Goal: Transaction & Acquisition: Purchase product/service

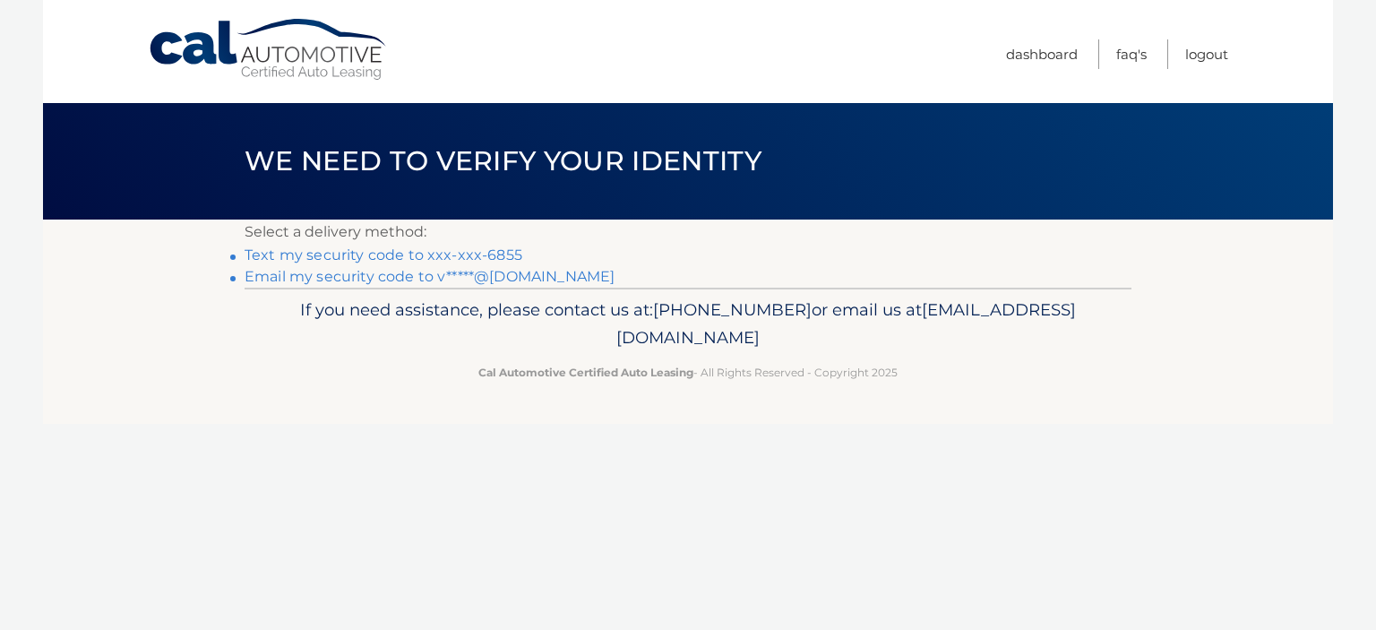
click at [499, 254] on link "Text my security code to xxx-xxx-6855" at bounding box center [384, 254] width 278 height 17
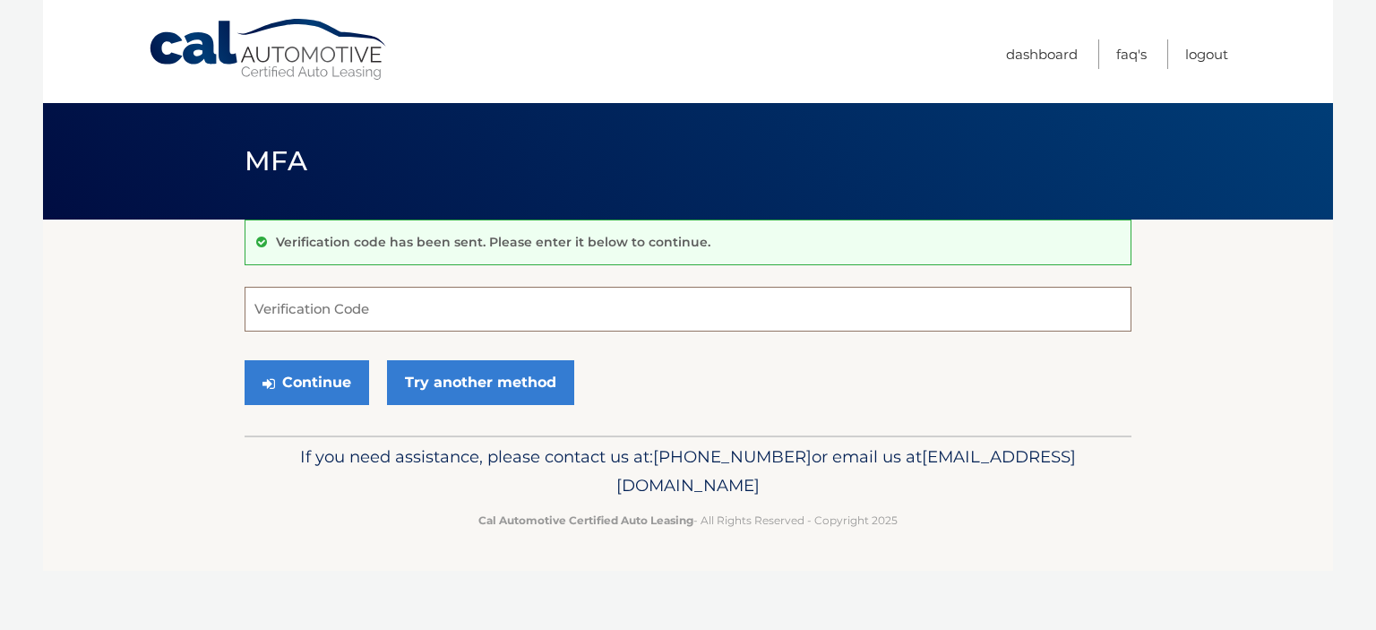
click at [438, 307] on input "Verification Code" at bounding box center [688, 309] width 887 height 45
type input "517354"
click at [332, 392] on button "Continue" at bounding box center [307, 382] width 125 height 45
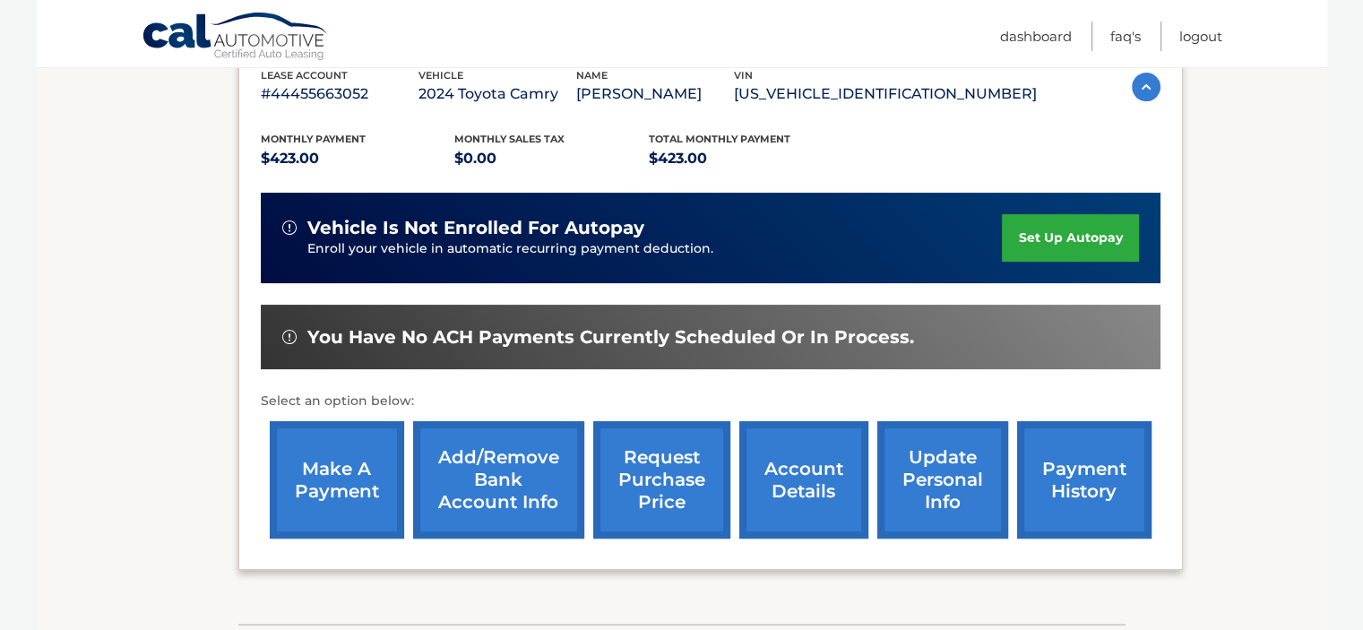
scroll to position [327, 0]
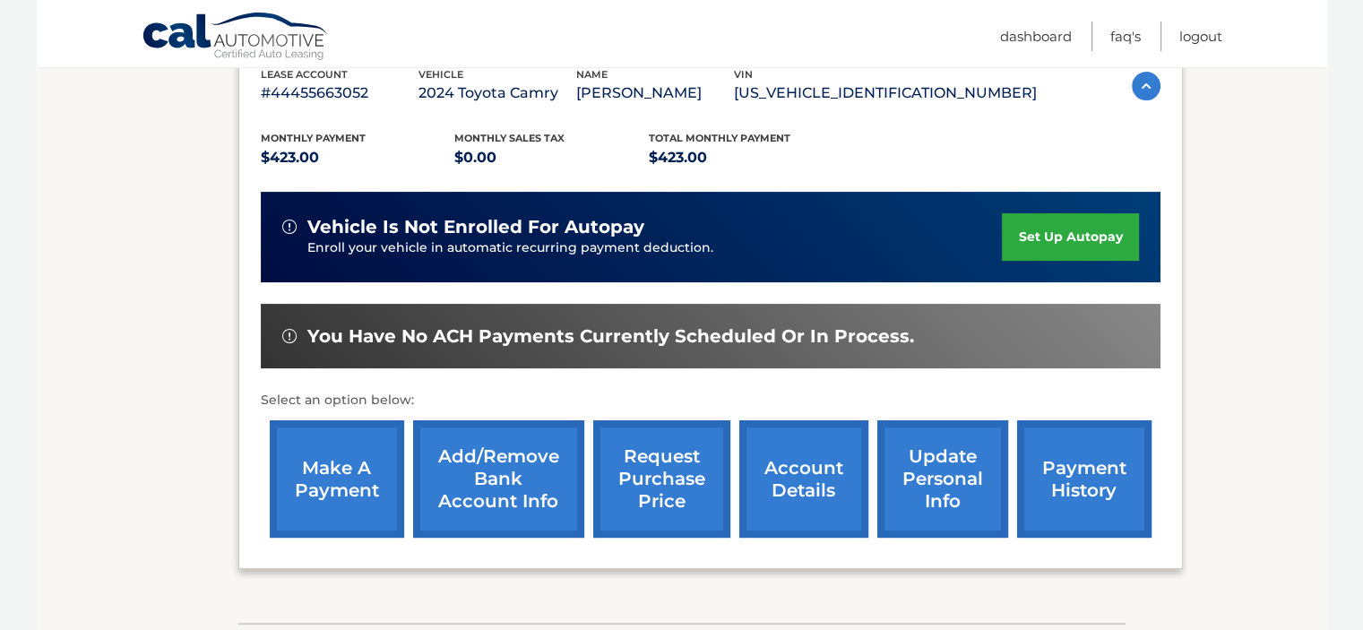
click at [323, 488] on link "make a payment" at bounding box center [337, 478] width 134 height 117
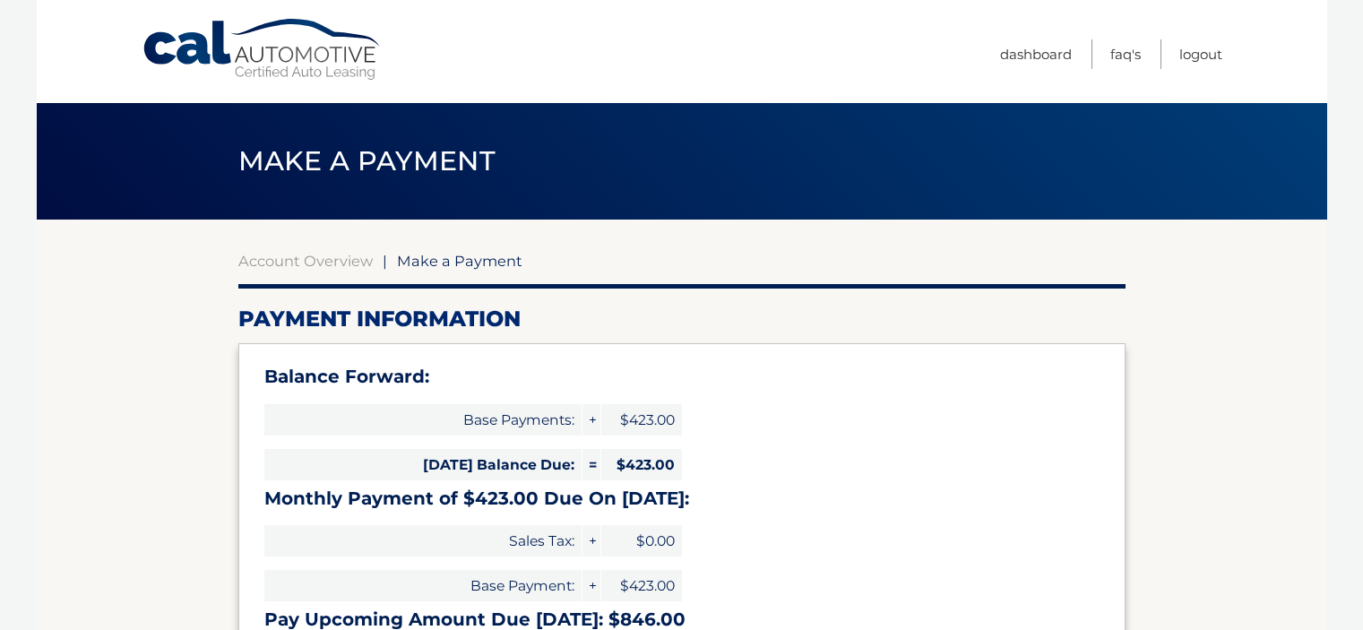
select select "MDk4NDhlYzItNWZhNS00ZmRjLWI5OTMtOTA5ZWJmM2E0ODll"
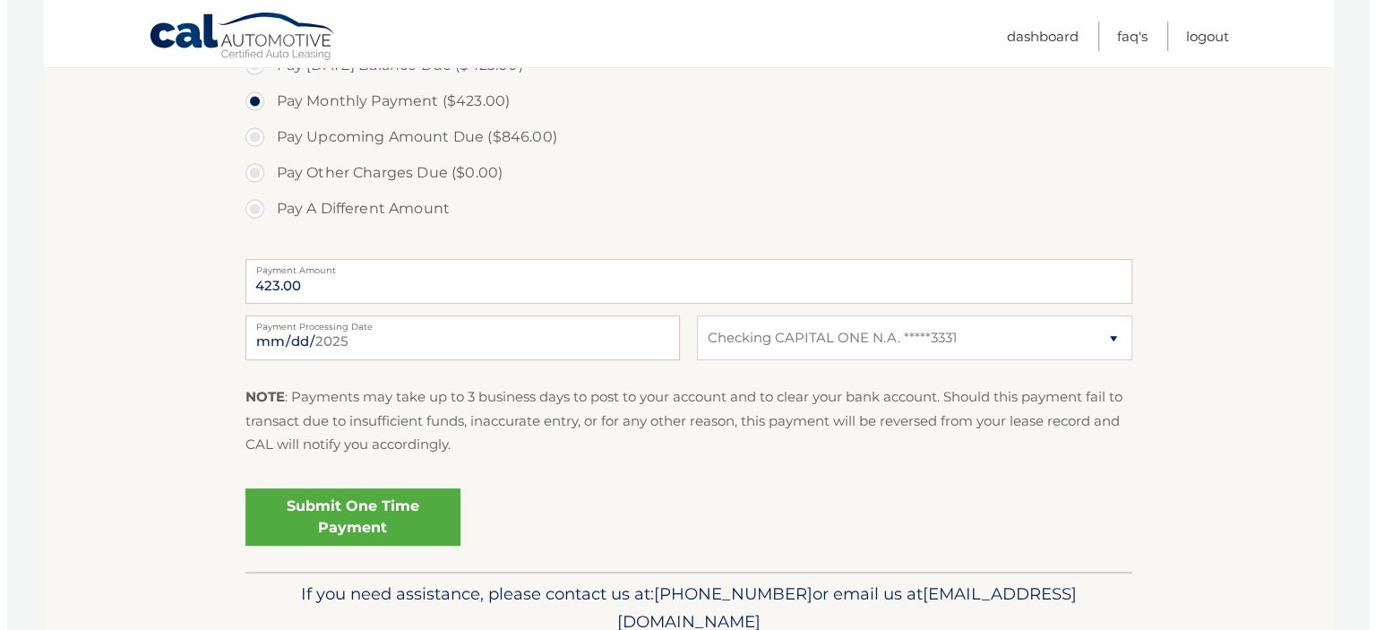
scroll to position [676, 0]
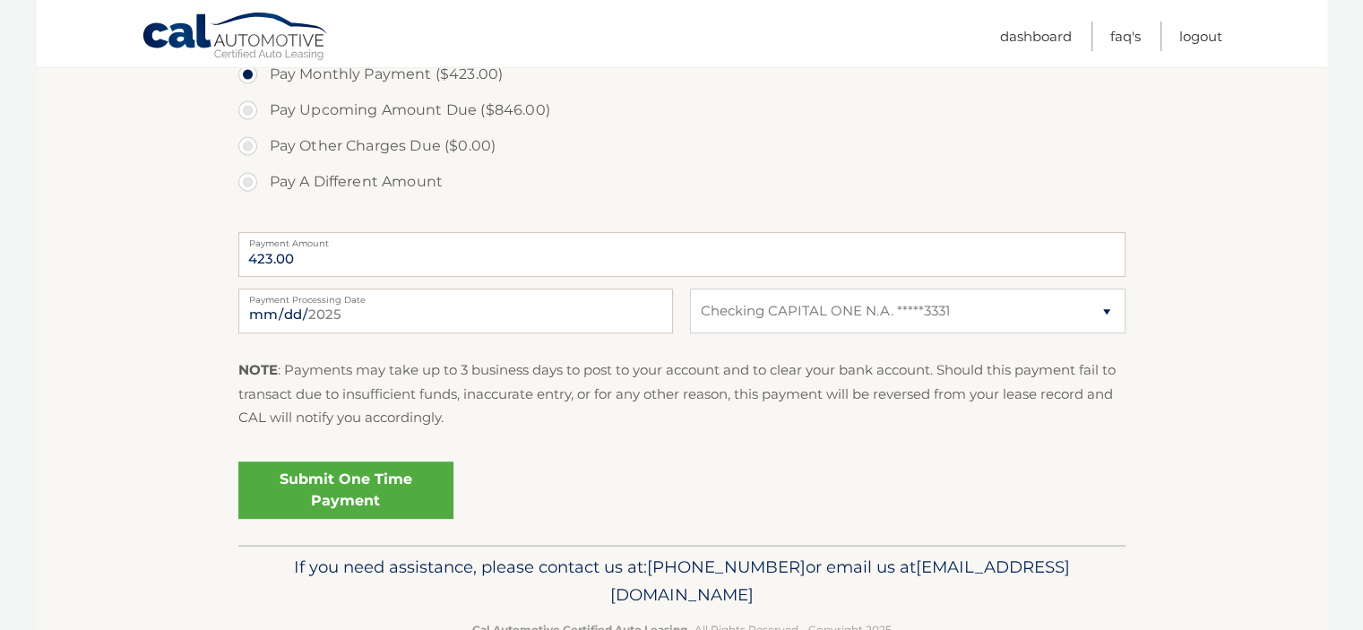
click at [321, 486] on link "Submit One Time Payment" at bounding box center [345, 489] width 215 height 57
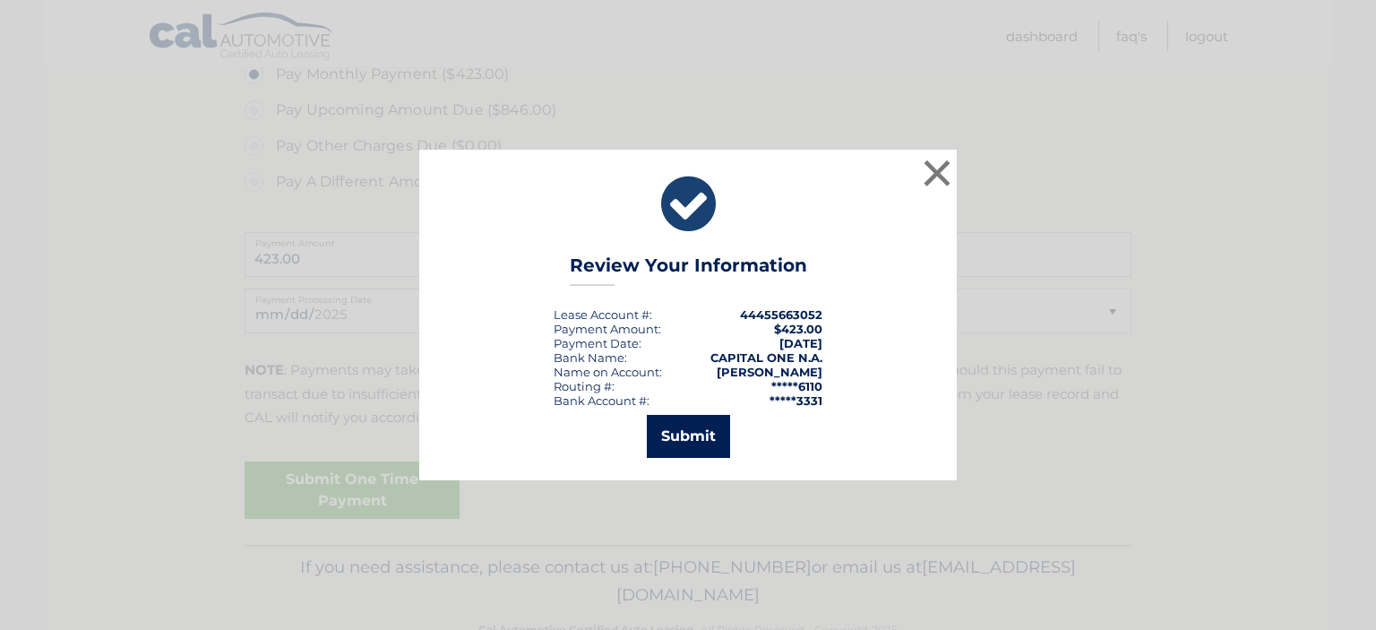
click at [688, 428] on button "Submit" at bounding box center [688, 436] width 83 height 43
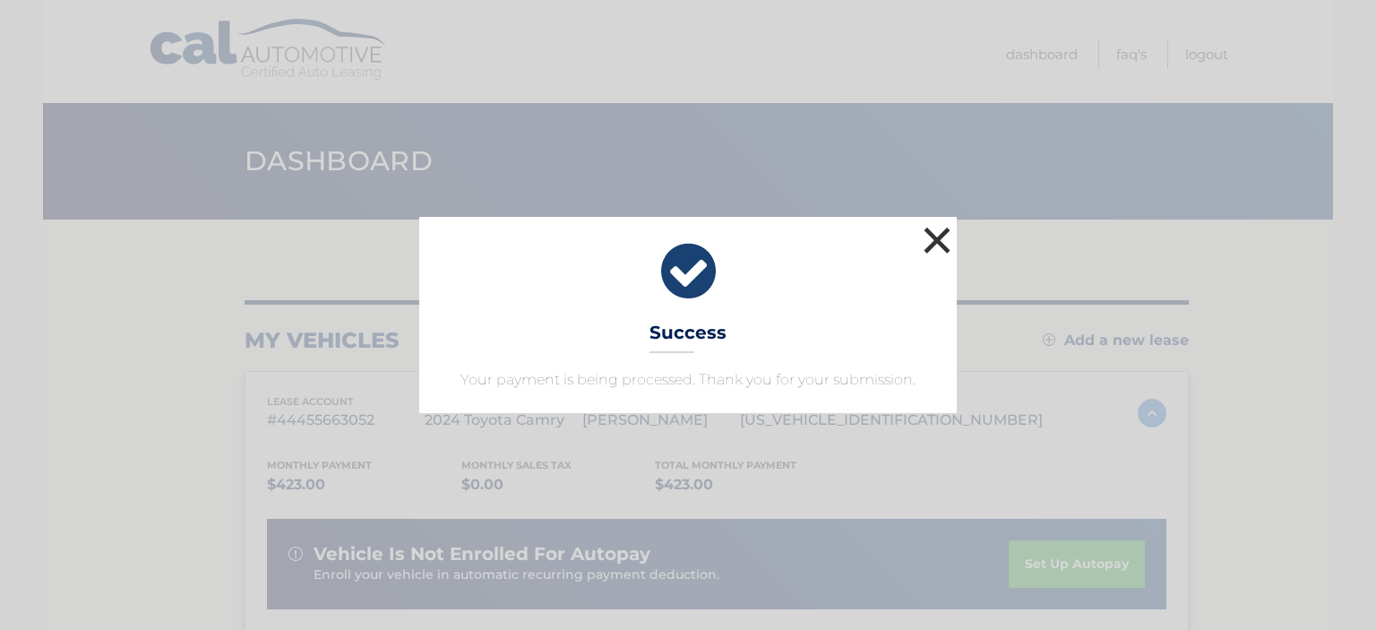
click at [937, 234] on button "×" at bounding box center [937, 240] width 36 height 36
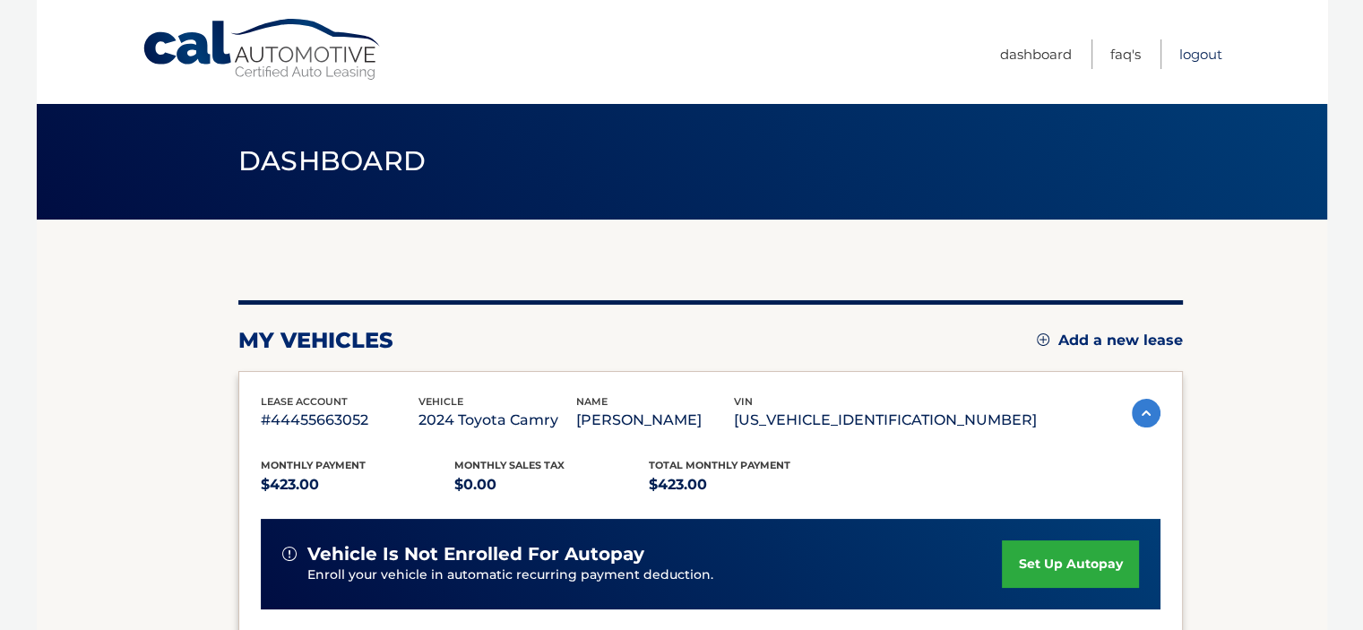
click at [1194, 48] on link "Logout" at bounding box center [1200, 54] width 43 height 30
